Goal: Transaction & Acquisition: Download file/media

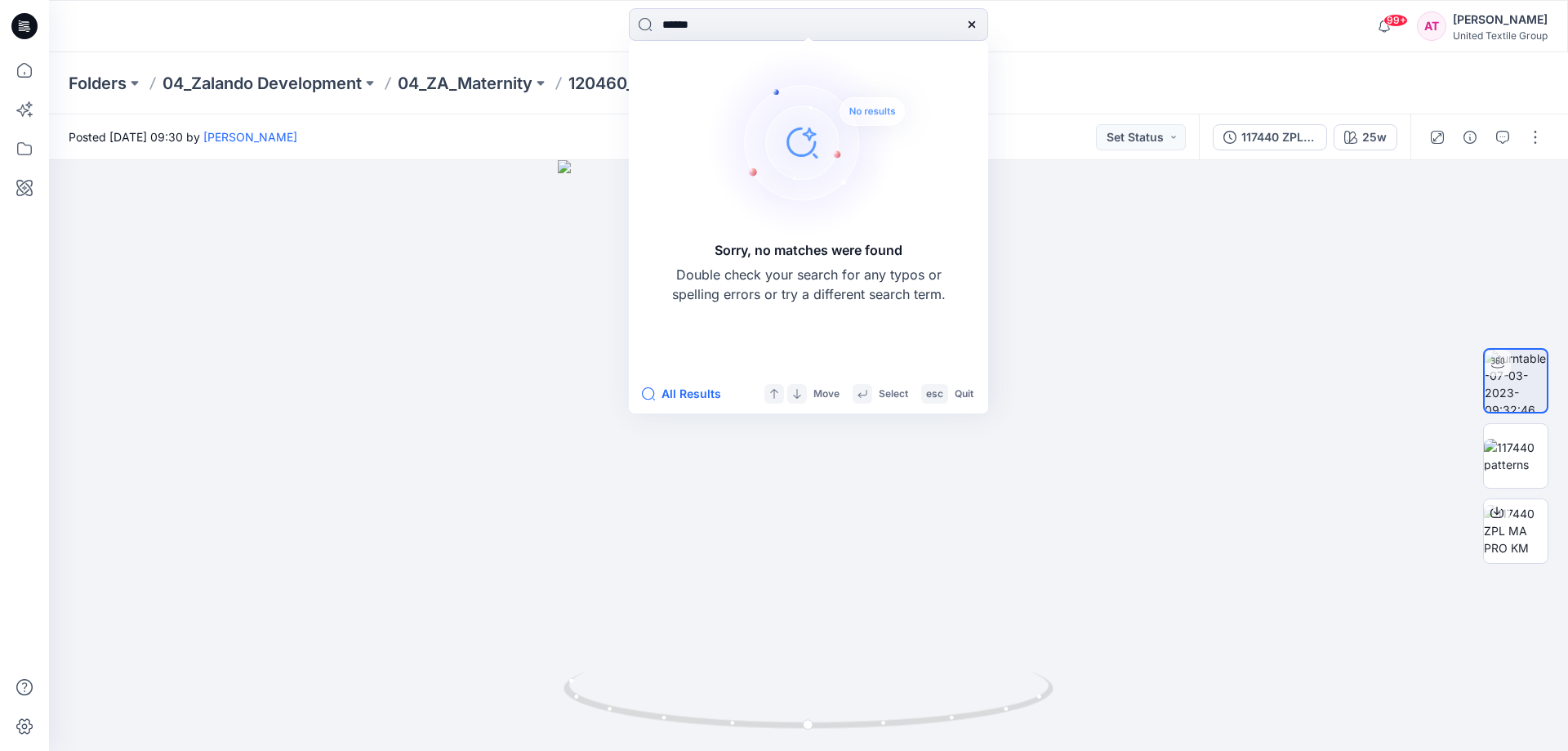
drag, startPoint x: 968, startPoint y: 25, endPoint x: 867, endPoint y: 3, distance: 103.4
click at [965, 21] on icon at bounding box center [971, 24] width 13 height 13
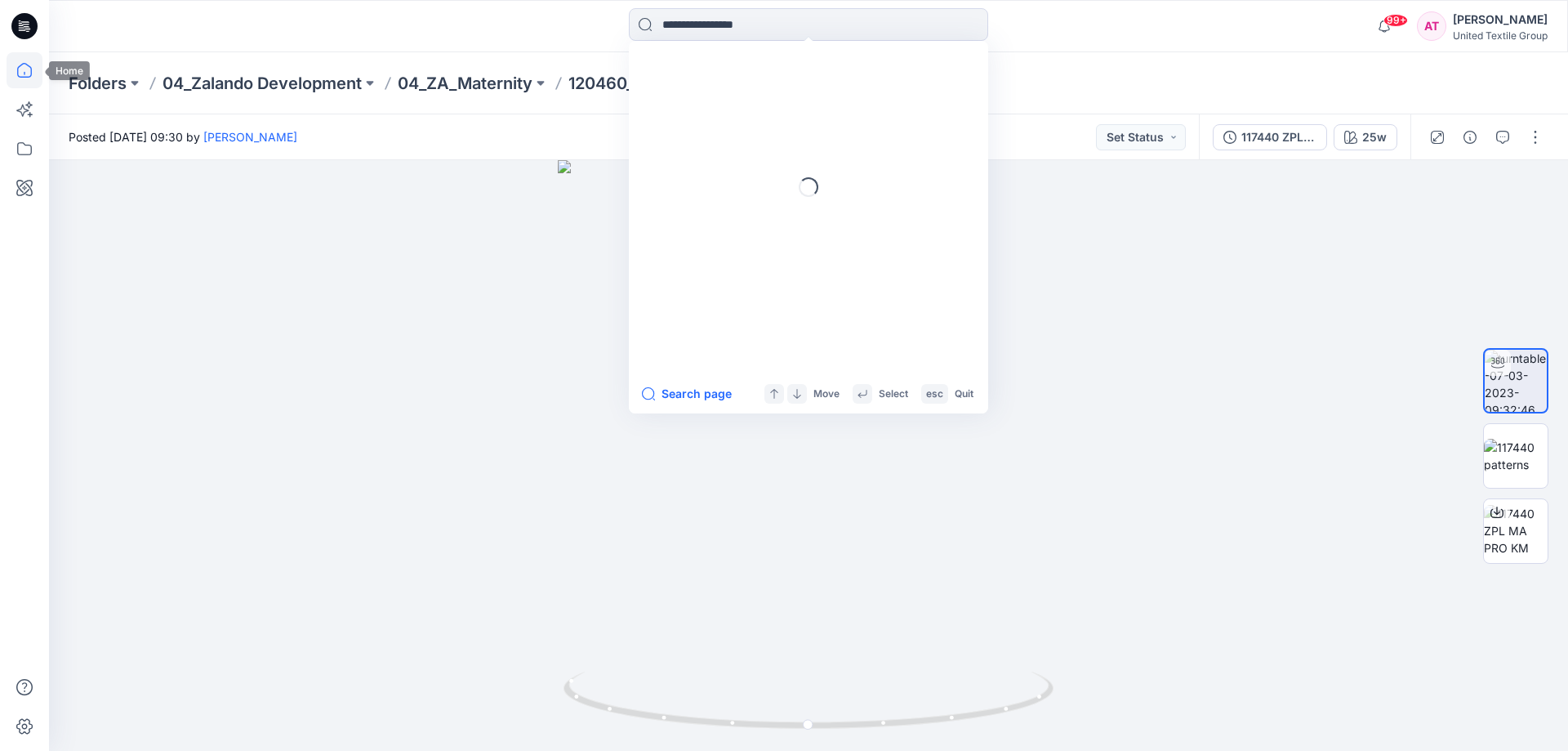
click at [24, 65] on icon at bounding box center [25, 70] width 36 height 36
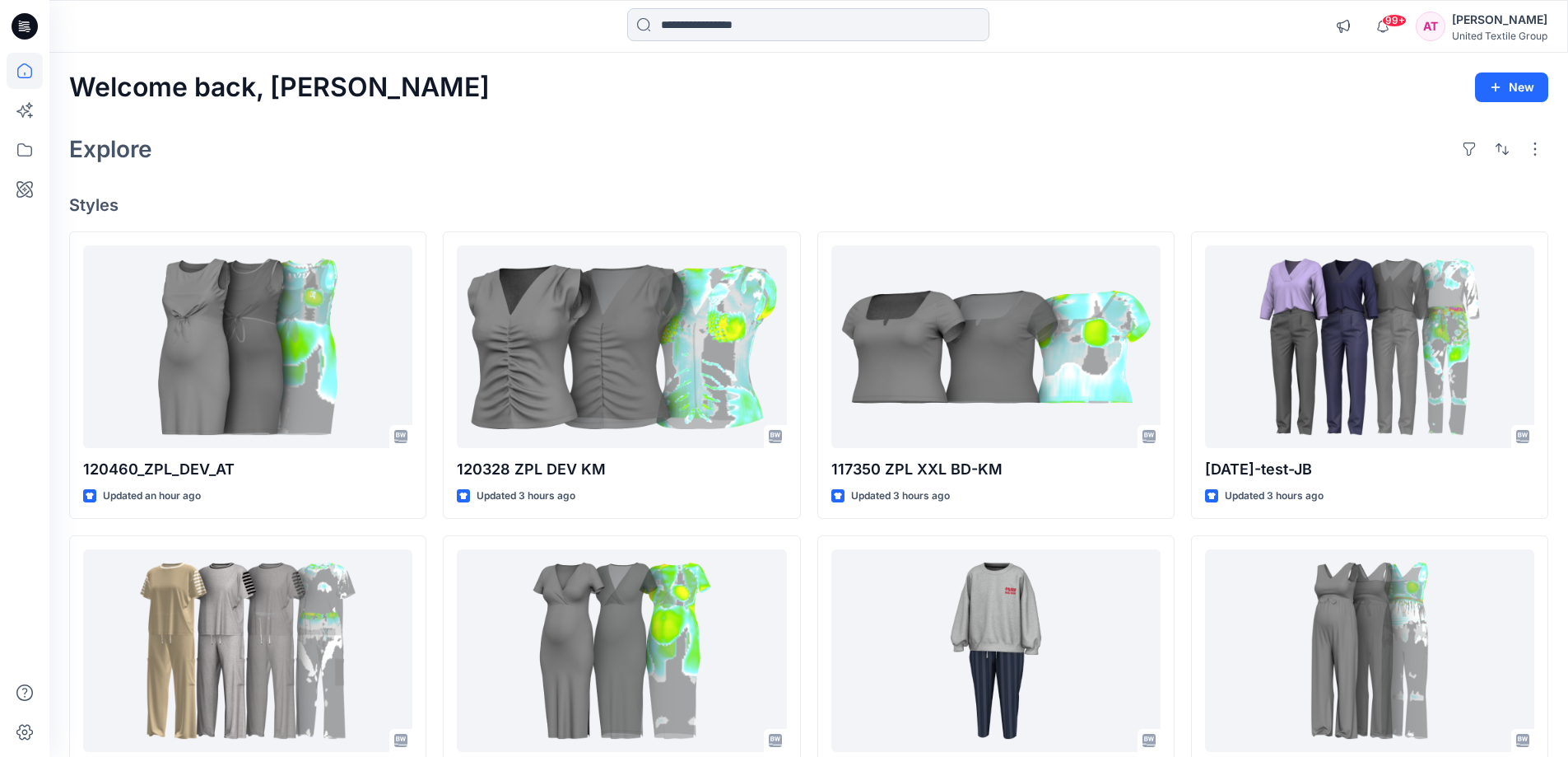
click at [718, 18] on input at bounding box center [809, 25] width 363 height 33
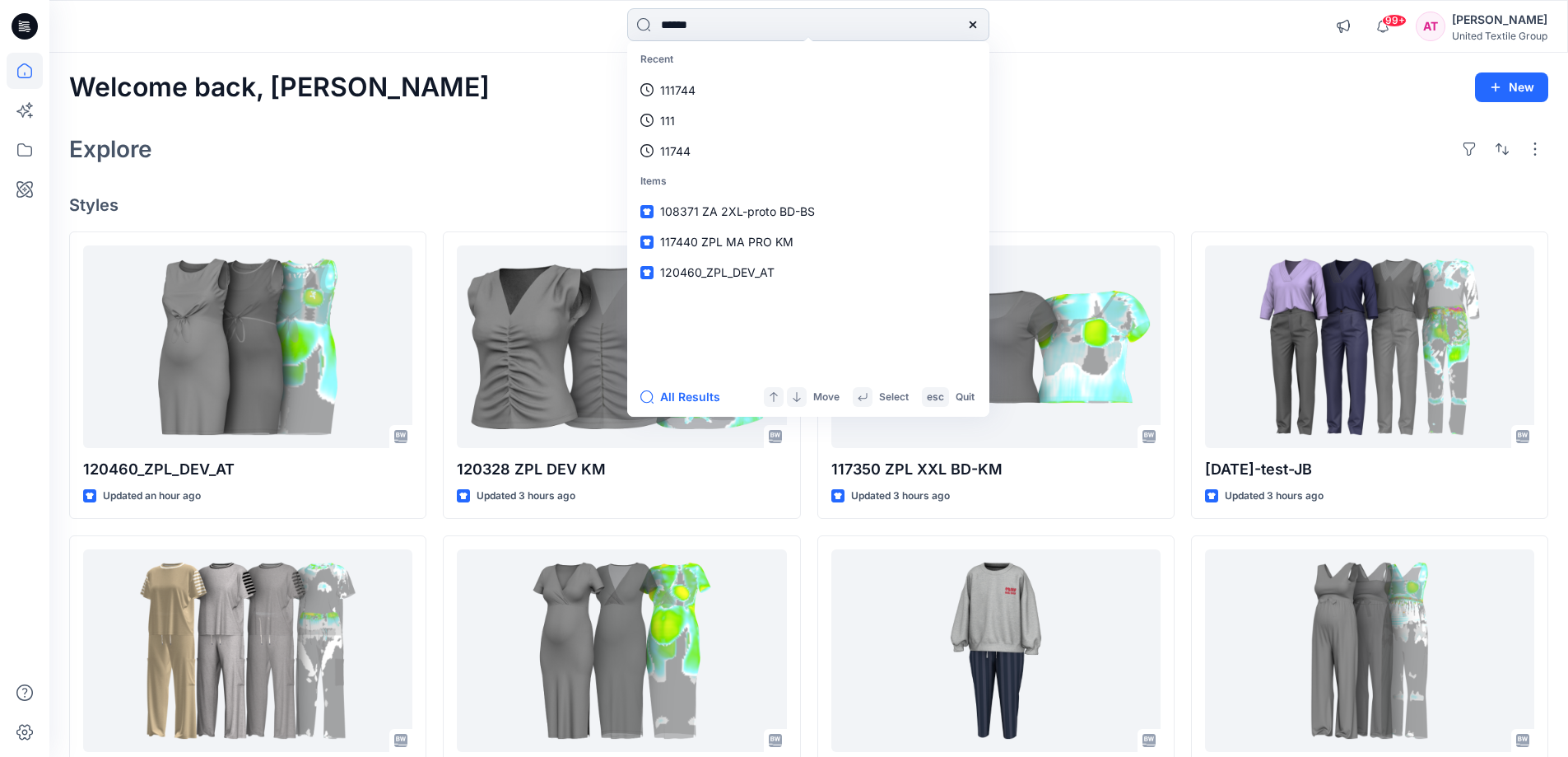
type input "******"
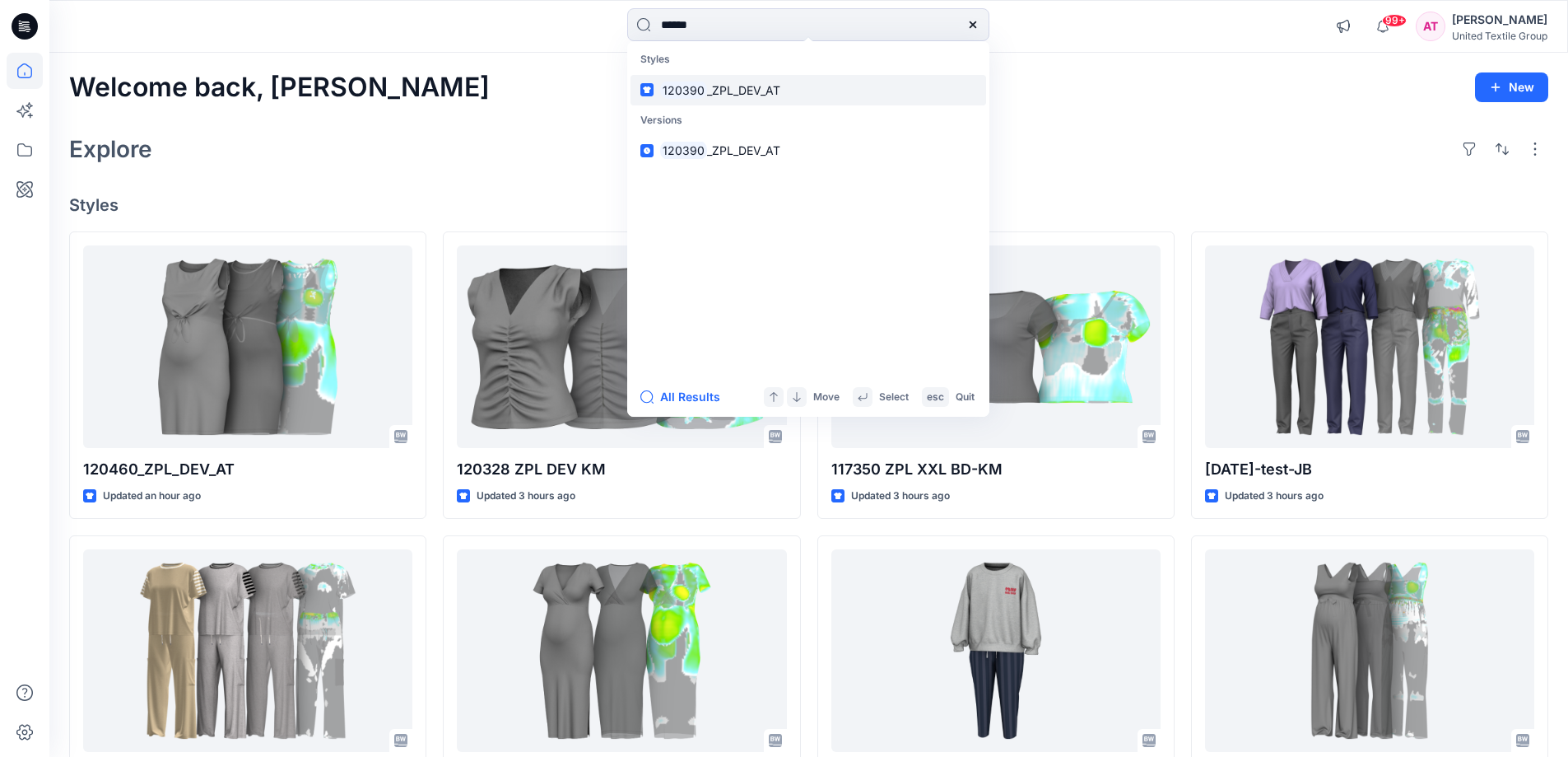
click at [766, 90] on span "_ZPL_DEV_AT" at bounding box center [743, 90] width 73 height 14
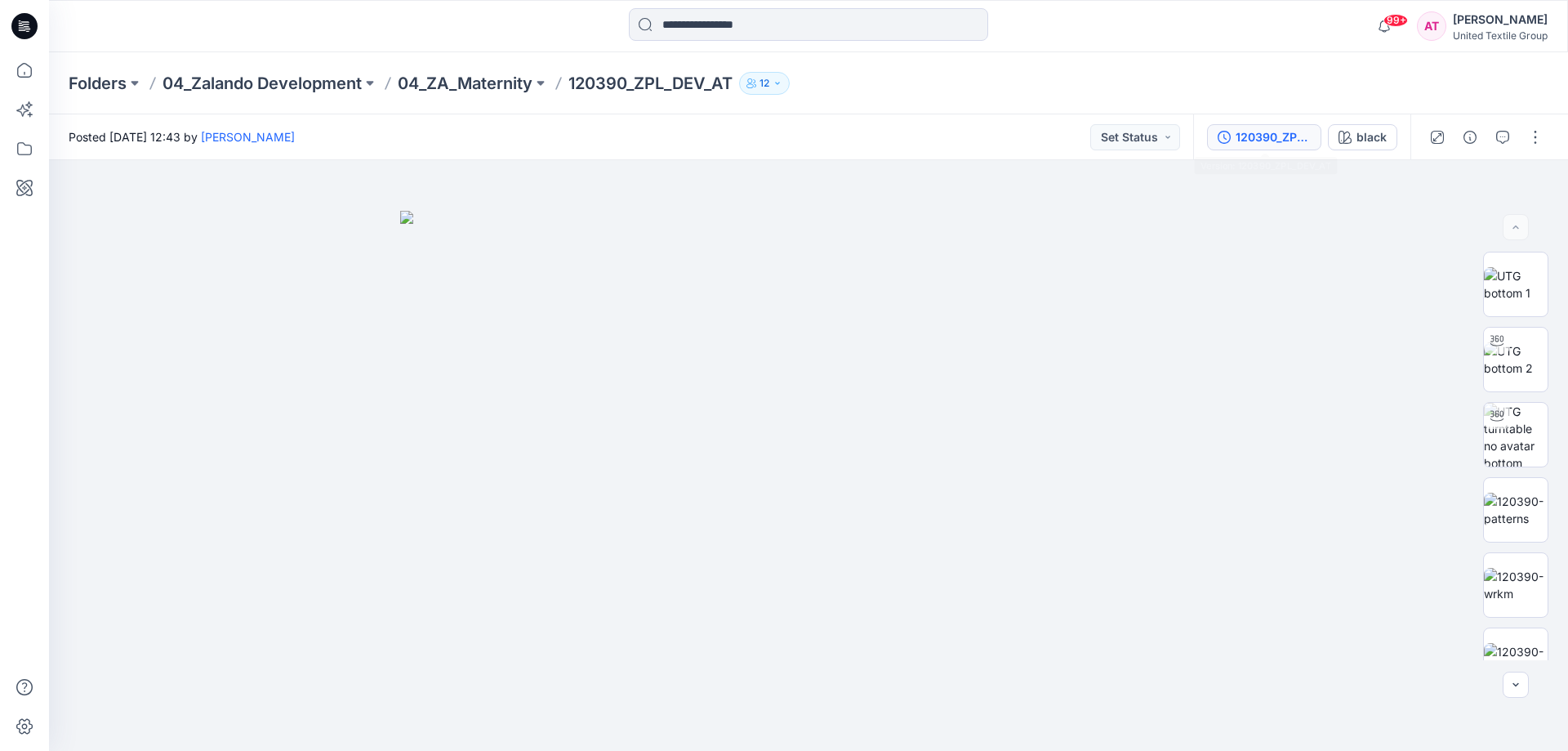
click at [1266, 136] on div "120390_ZPL_DEV_AT" at bounding box center [1273, 137] width 75 height 18
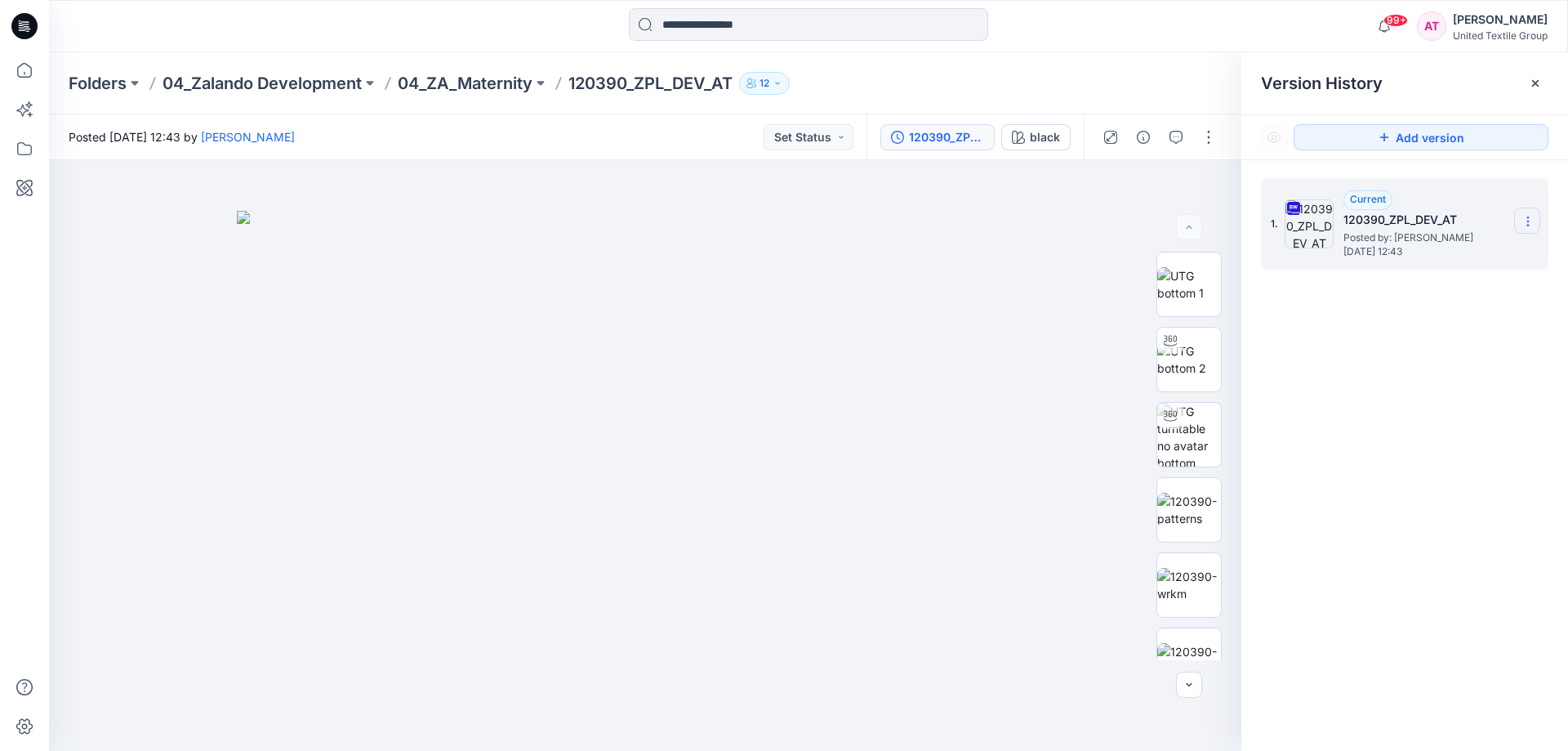
click at [1523, 220] on icon at bounding box center [1527, 220] width 13 height 13
click at [1447, 248] on span "Download Source BW File" at bounding box center [1445, 253] width 137 height 20
click at [299, 196] on div at bounding box center [645, 455] width 1192 height 590
